Goal: Information Seeking & Learning: Learn about a topic

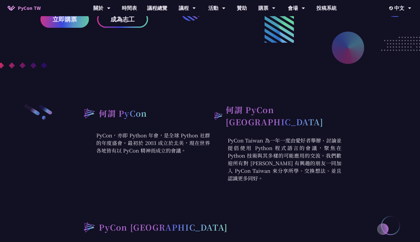
scroll to position [149, 0]
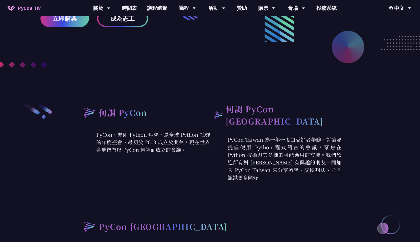
drag, startPoint x: 123, startPoint y: 137, endPoint x: 180, endPoint y: 155, distance: 60.1
click at [180, 155] on div "何謂 PyCon PyCon，亦即 Python 年會，是全球 Python 社群的年度盛會。最初於 2003 成立於北美，現在世界各地皆有以 PyCon 精…" at bounding box center [144, 142] width 131 height 79
click at [196, 155] on div "何謂 PyCon PyCon，亦即 Python 年會，是全球 Python 社群的年度盛會。最初於 2003 成立於北美，現在世界各地皆有以 PyCon 精…" at bounding box center [144, 142] width 131 height 79
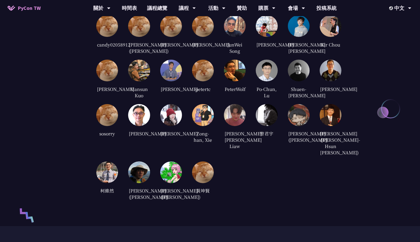
scroll to position [1226, 0]
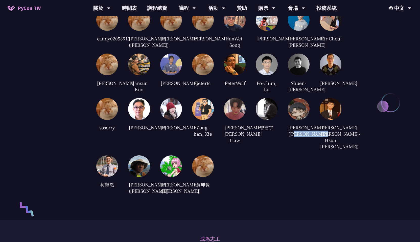
drag, startPoint x: 288, startPoint y: 140, endPoint x: 303, endPoint y: 149, distance: 17.8
click at [303, 138] on div "[PERSON_NAME] ([PERSON_NAME])" at bounding box center [299, 131] width 22 height 14
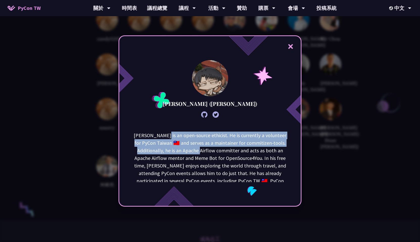
drag, startPoint x: 169, startPoint y: 135, endPoint x: 214, endPoint y: 155, distance: 49.0
click at [214, 155] on p "[PERSON_NAME] is an open-source ethicist. He is currently a volunteer for PyCon…" at bounding box center [210, 170] width 153 height 76
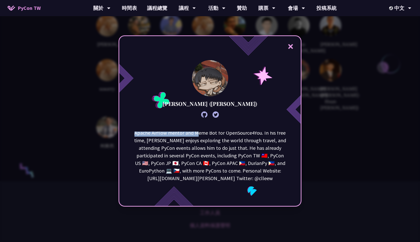
scroll to position [1264, 0]
click at [221, 179] on p "[PERSON_NAME] is an open-source ethicist. He is currently a volunteer for PyCon…" at bounding box center [210, 144] width 153 height 76
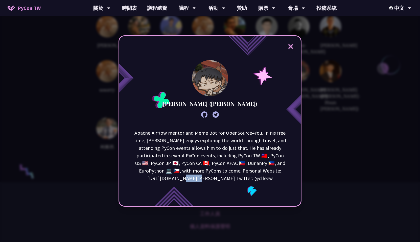
click at [221, 179] on p "[PERSON_NAME] is an open-source ethicist. He is currently a volunteer for PyCon…" at bounding box center [210, 144] width 153 height 76
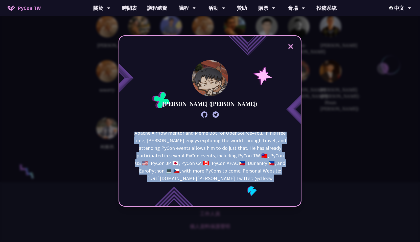
click at [221, 179] on p "[PERSON_NAME] is an open-source ethicist. He is currently a volunteer for PyCon…" at bounding box center [210, 144] width 153 height 76
click at [215, 179] on p "[PERSON_NAME] is an open-source ethicist. He is currently a volunteer for PyCon…" at bounding box center [210, 144] width 153 height 76
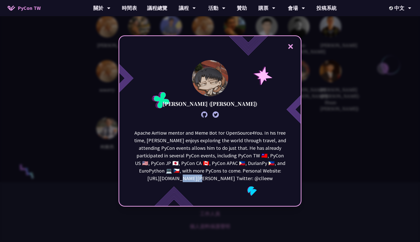
drag, startPoint x: 211, startPoint y: 180, endPoint x: 228, endPoint y: 180, distance: 17.2
click at [228, 180] on p "[PERSON_NAME] is an open-source ethicist. He is currently a volunteer for PyCon…" at bounding box center [210, 144] width 153 height 76
copy p "[PERSON_NAME] is an open-source ethicist. He is currently a volunteer for PyCon…"
click at [293, 45] on button "×" at bounding box center [290, 46] width 15 height 15
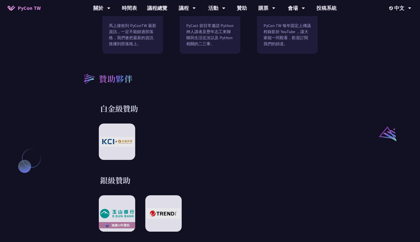
scroll to position [467, 0]
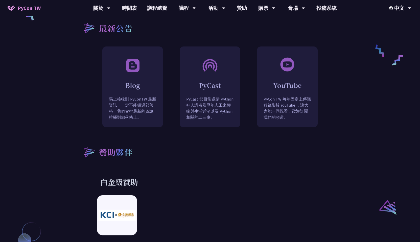
click at [124, 211] on img at bounding box center [116, 215] width 37 height 11
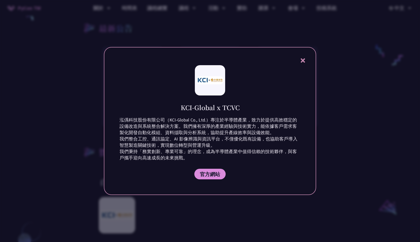
click at [304, 58] on icon at bounding box center [302, 60] width 4 height 4
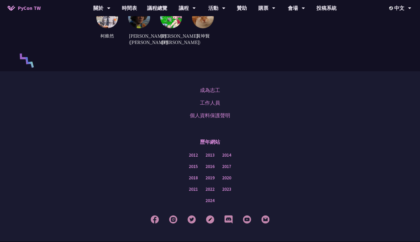
scroll to position [1412, 0]
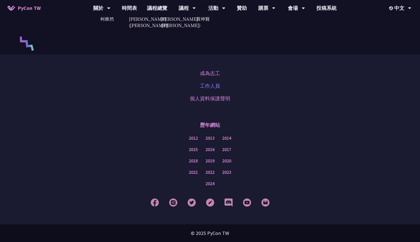
click at [212, 85] on link "工作人員" at bounding box center [210, 86] width 20 height 8
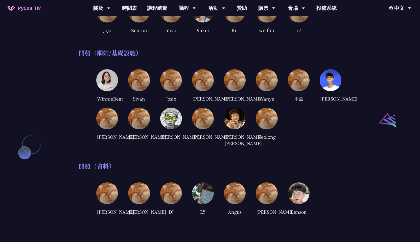
scroll to position [343, 0]
